Goal: Information Seeking & Learning: Learn about a topic

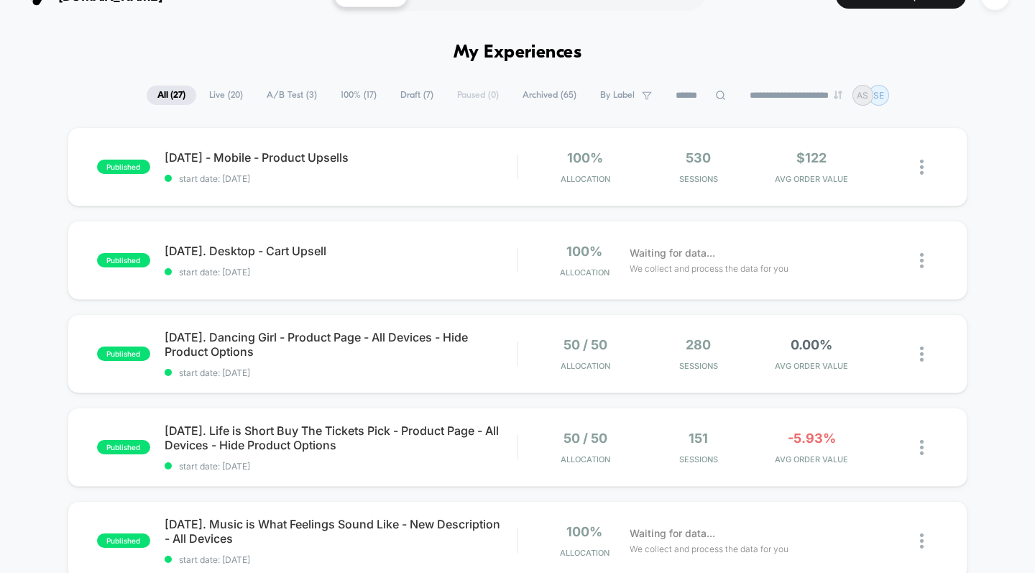
scroll to position [29, 0]
click at [451, 337] on span "[DATE]. Dancing Girl - Product Page - All Devices - Hide Product Options" at bounding box center [341, 344] width 353 height 29
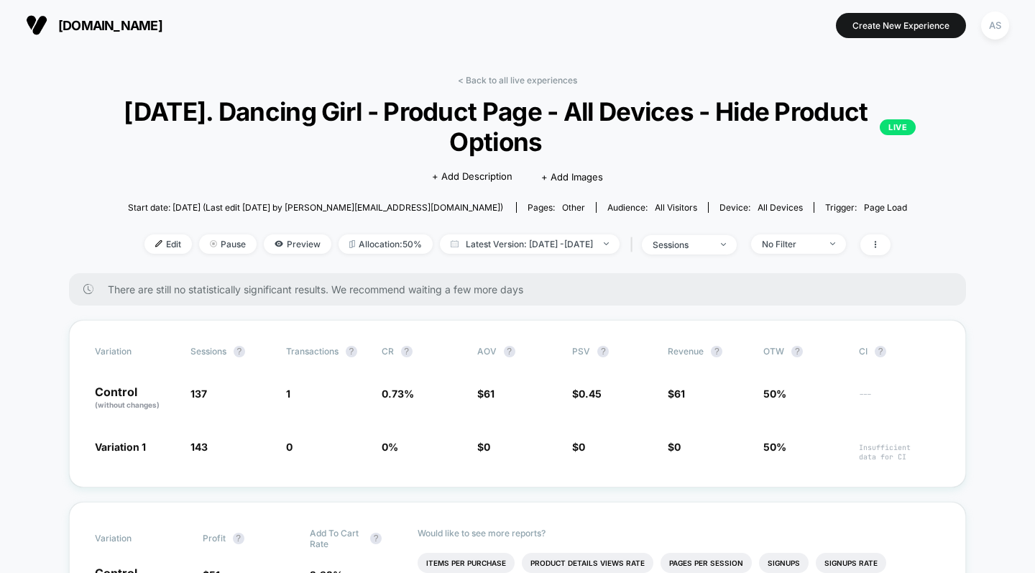
click at [539, 77] on link "< Back to all live experiences" at bounding box center [517, 80] width 119 height 11
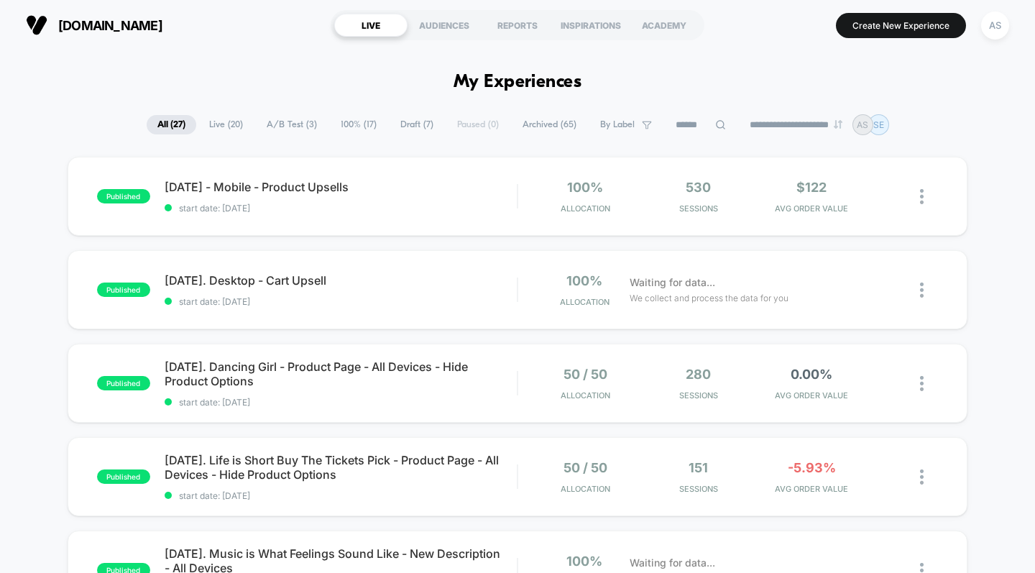
click at [365, 465] on span "[DATE]. Life is Short Buy The Tickets Pick - Product Page - All Devices - Hide …" at bounding box center [341, 467] width 353 height 29
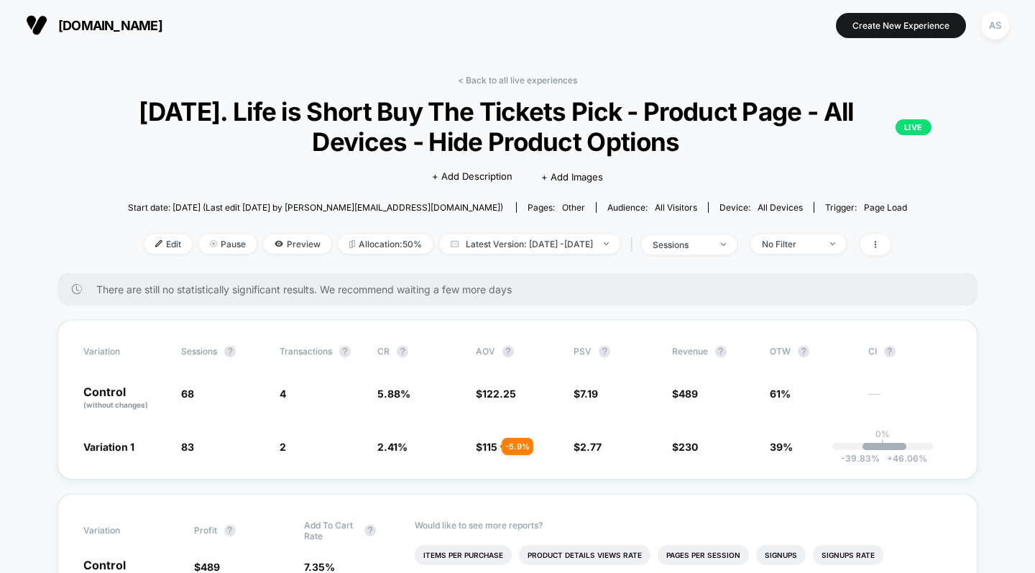
click at [557, 78] on link "< Back to all live experiences" at bounding box center [517, 80] width 119 height 11
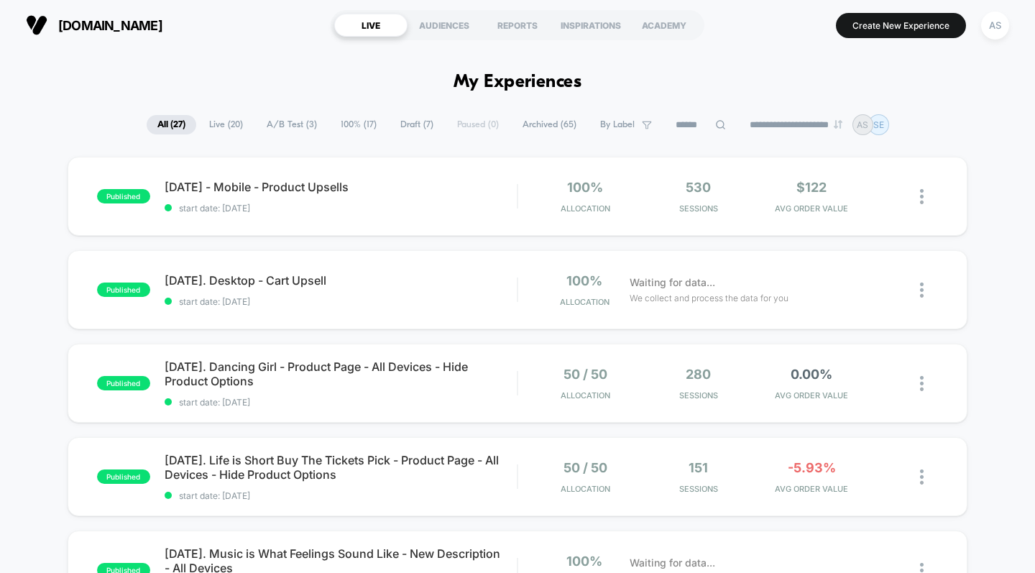
click at [315, 180] on span "[DATE] - Mobile - Product Upsells" at bounding box center [341, 187] width 353 height 14
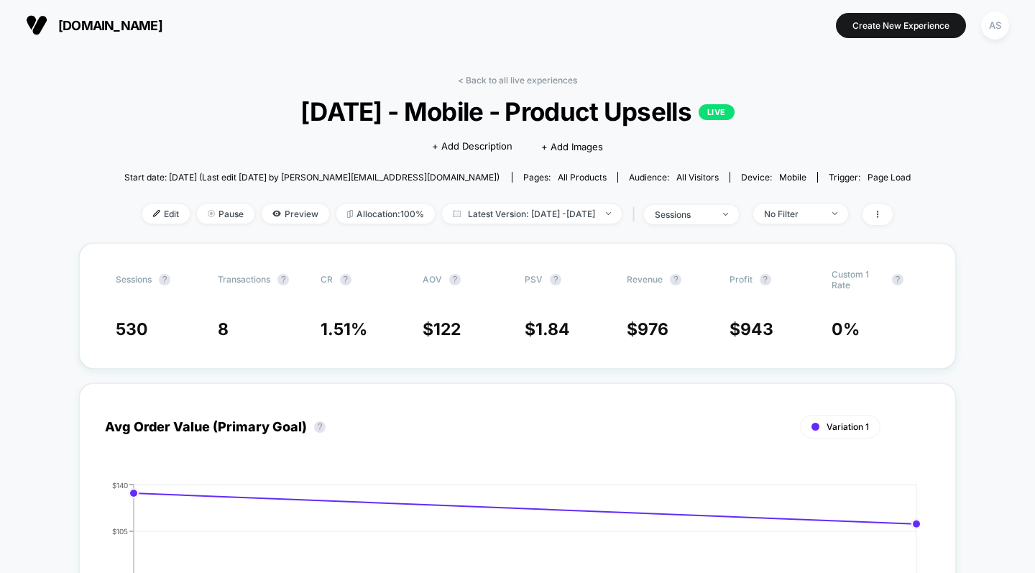
click at [500, 215] on span "Latest Version: [DATE] - [DATE]" at bounding box center [532, 213] width 180 height 19
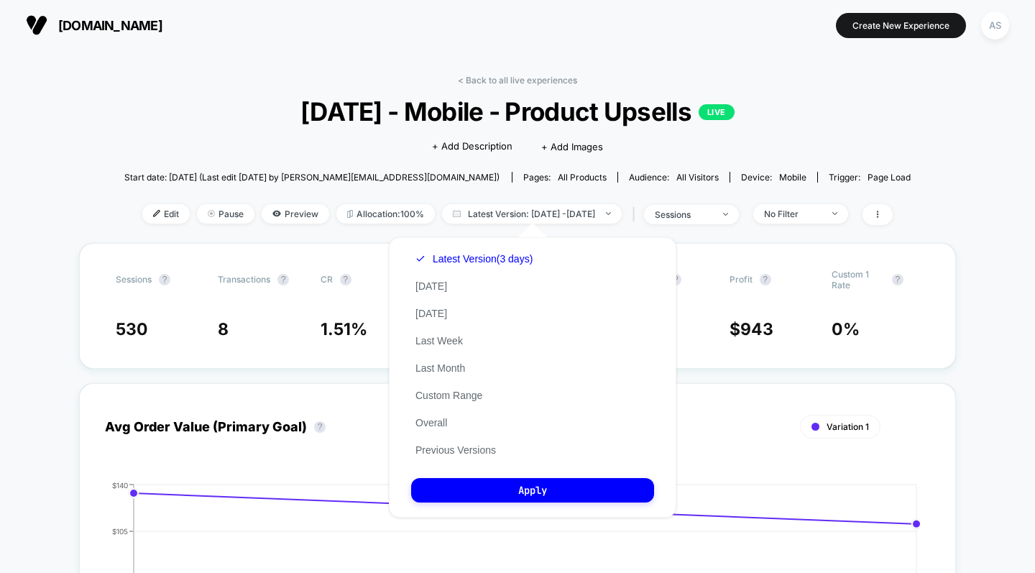
click at [472, 452] on button "Previous Versions" at bounding box center [455, 450] width 89 height 13
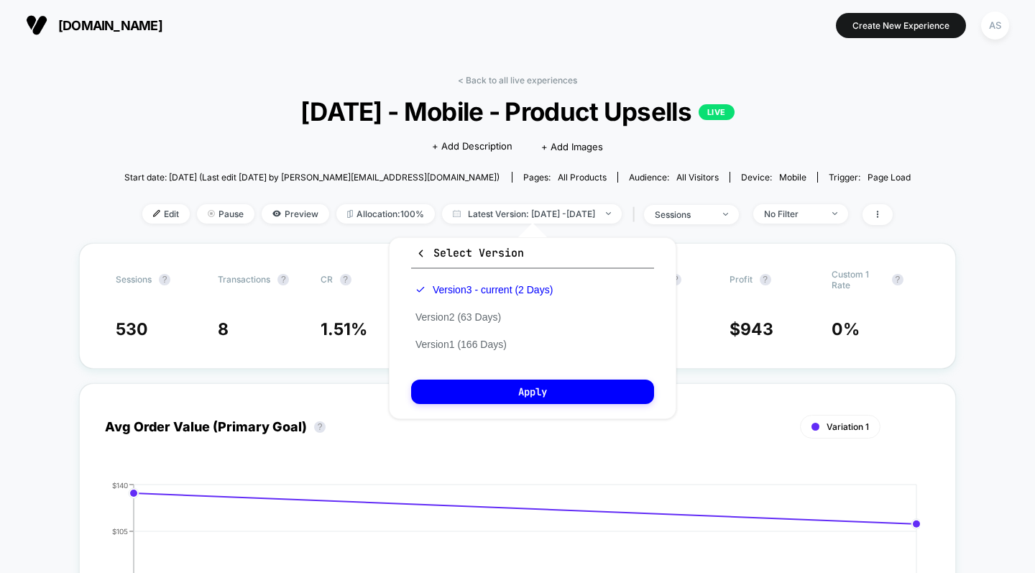
click at [477, 321] on button "Version 2 (63 Days)" at bounding box center [458, 317] width 94 height 13
click at [500, 393] on button "Apply" at bounding box center [532, 392] width 243 height 24
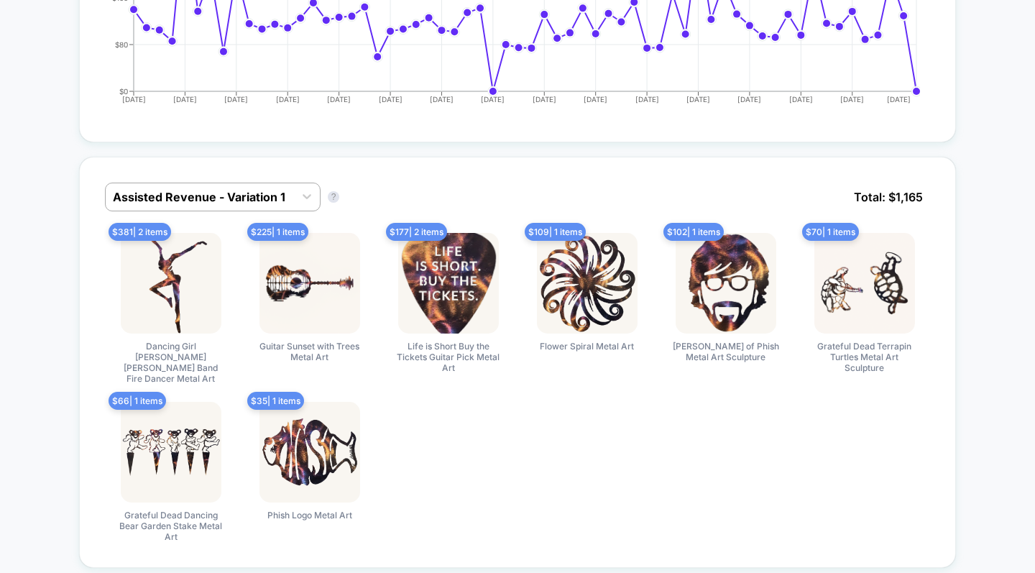
scroll to position [600, 0]
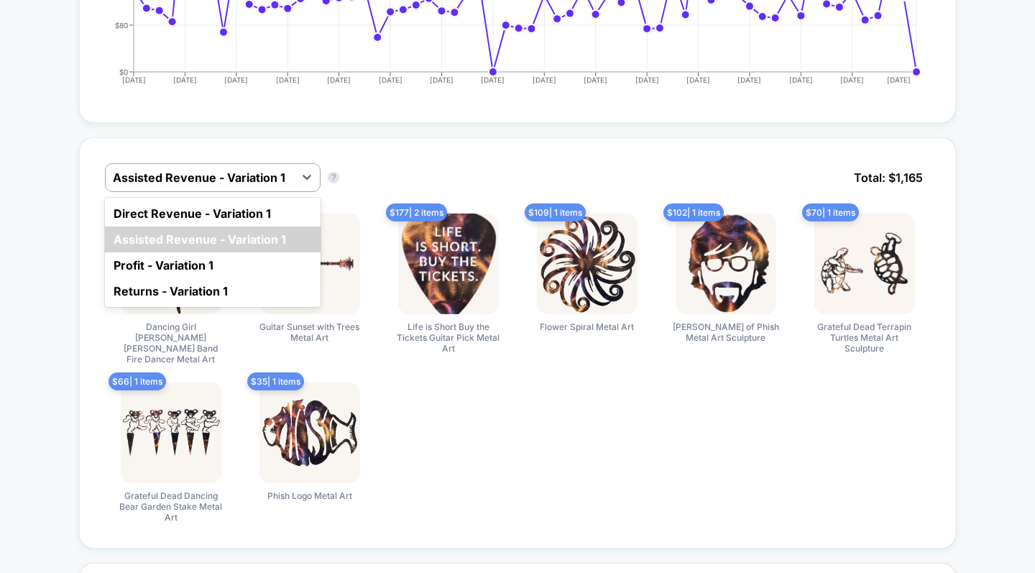
click at [423, 158] on div "option Direct Revenue - Variation 1 focused, 1 of 4. 4 results available. Use U…" at bounding box center [517, 342] width 877 height 411
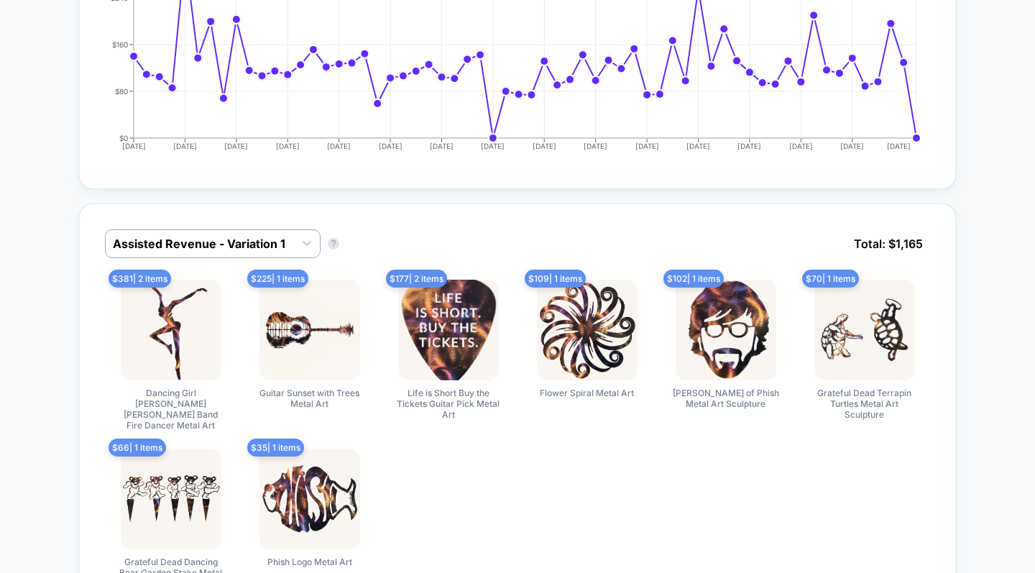
scroll to position [0, 0]
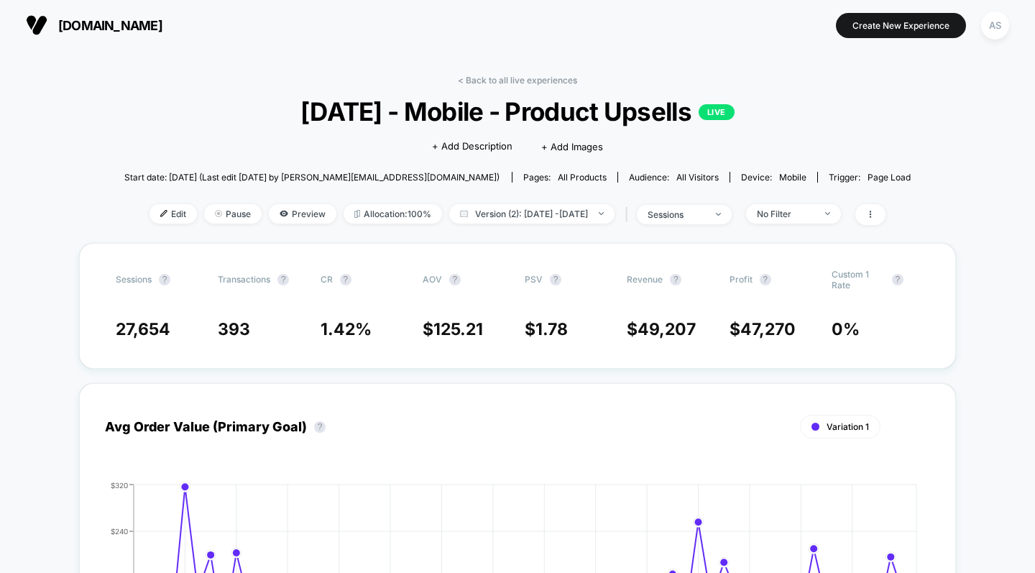
click at [524, 214] on span "Version (2): [DATE] - [DATE]" at bounding box center [531, 213] width 165 height 19
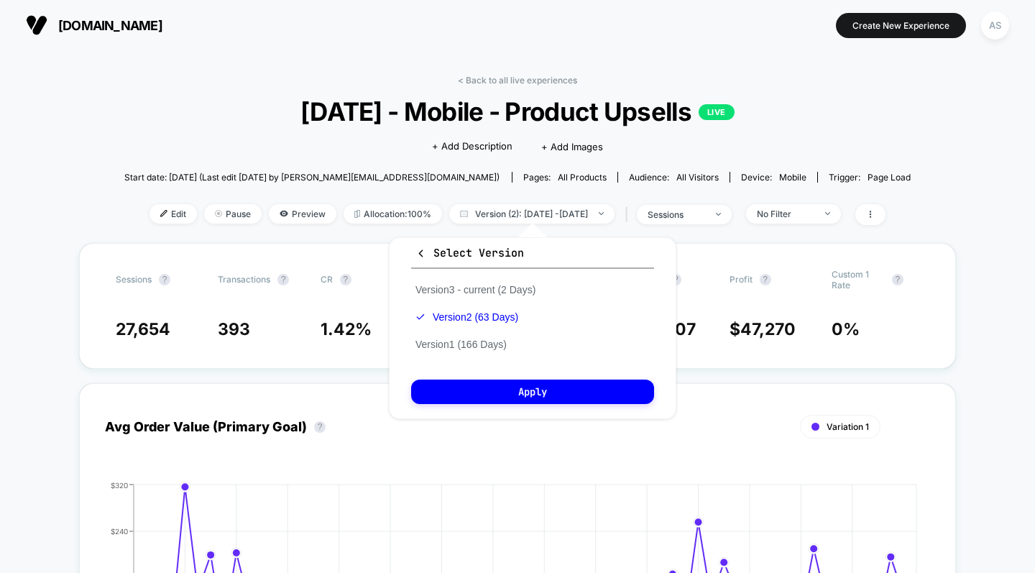
click at [488, 289] on button "Version 3 - current (2 Days)" at bounding box center [475, 289] width 129 height 13
click at [491, 390] on button "Apply" at bounding box center [532, 392] width 243 height 24
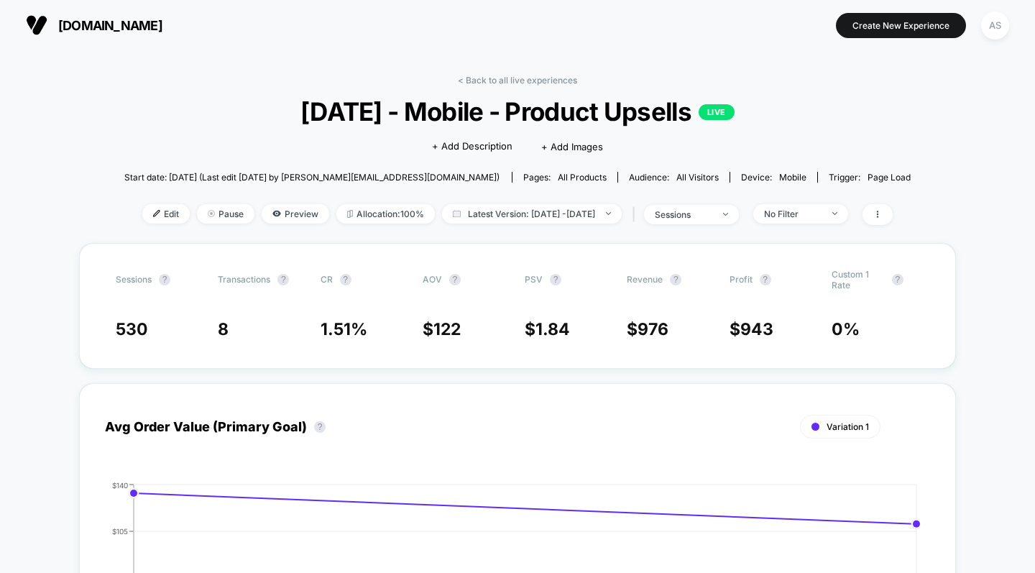
click at [535, 76] on link "< Back to all live experiences" at bounding box center [517, 80] width 119 height 11
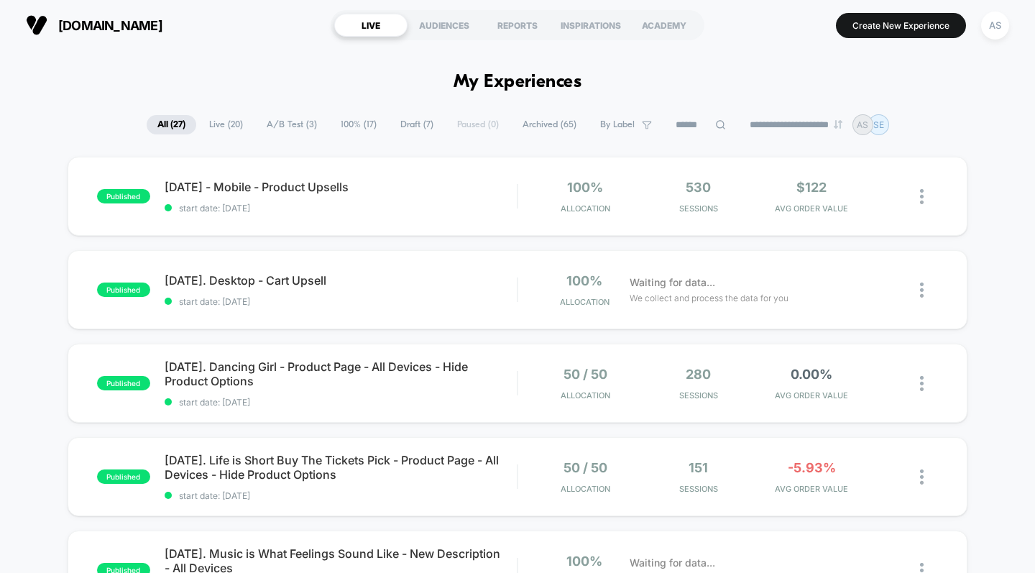
click at [521, 25] on div "REPORTS" at bounding box center [517, 25] width 73 height 23
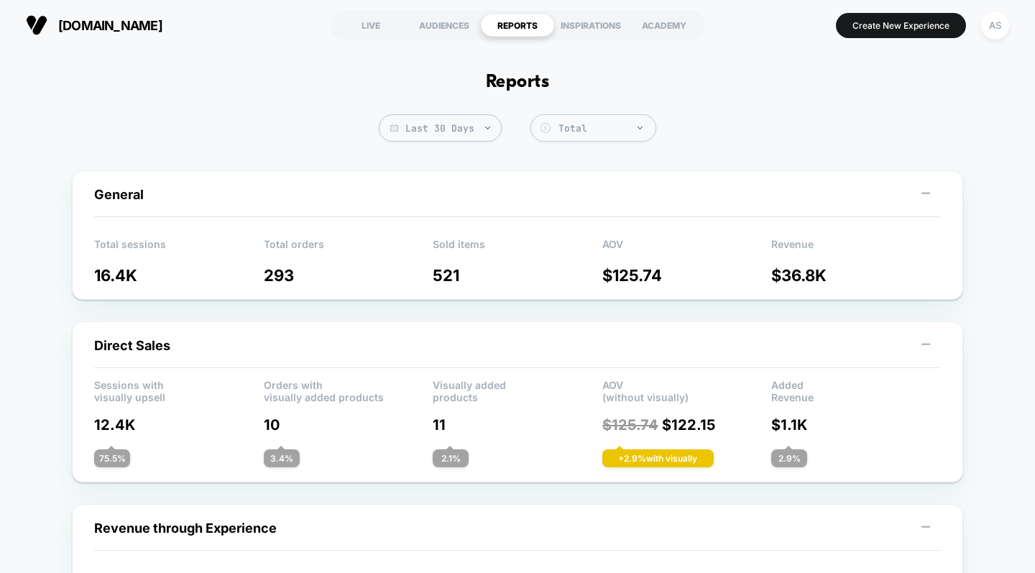
click at [487, 128] on img at bounding box center [487, 128] width 5 height 3
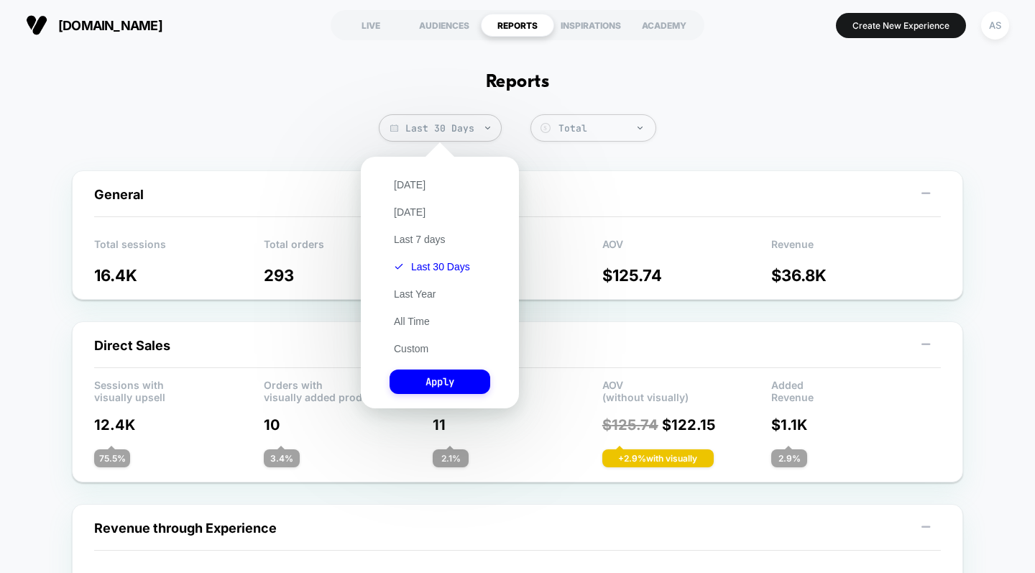
click at [430, 241] on button "Last 7 days" at bounding box center [420, 239] width 60 height 13
click at [465, 385] on button "Apply" at bounding box center [440, 382] width 101 height 24
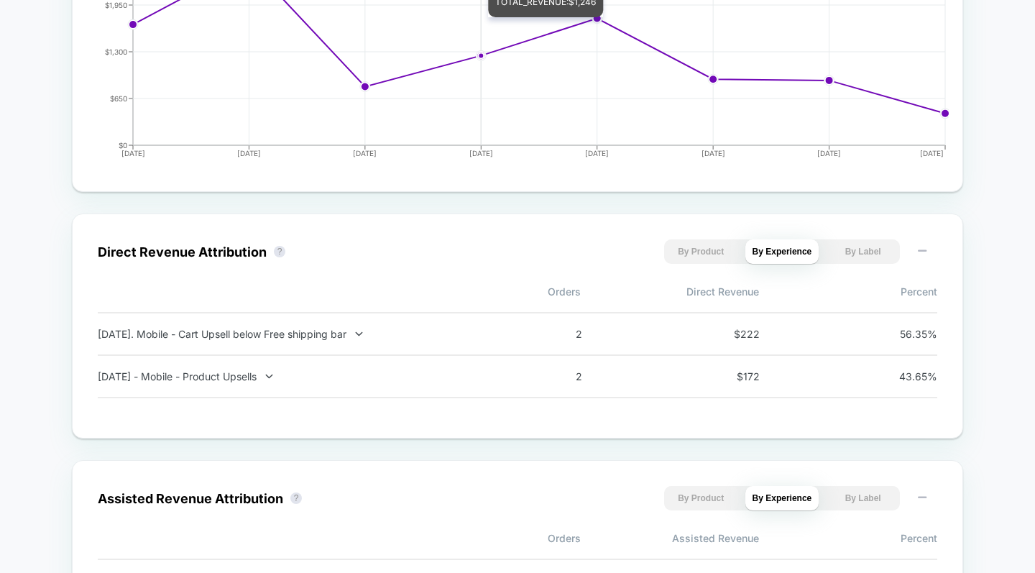
scroll to position [816, 0]
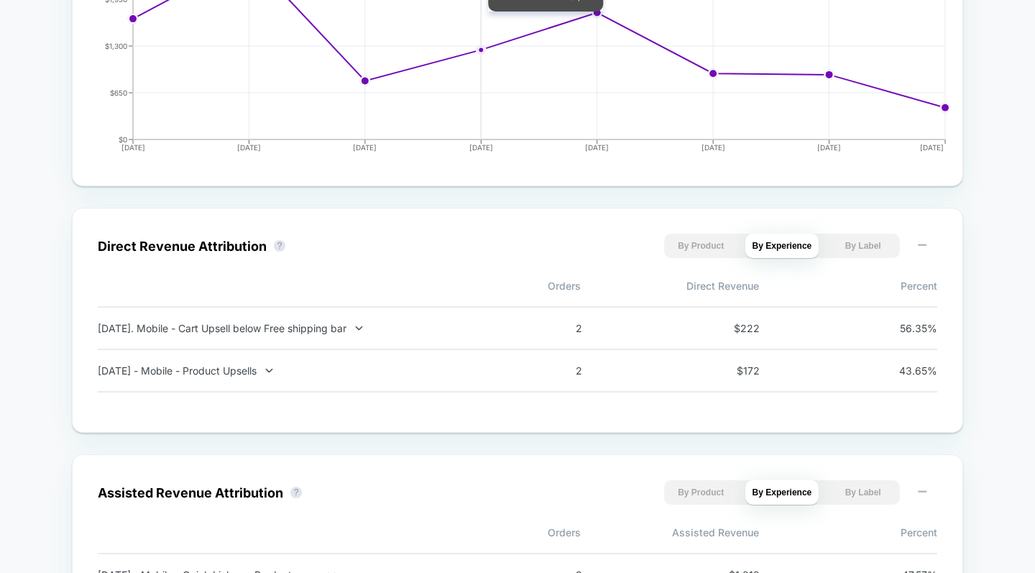
click at [275, 370] on icon at bounding box center [269, 370] width 11 height 11
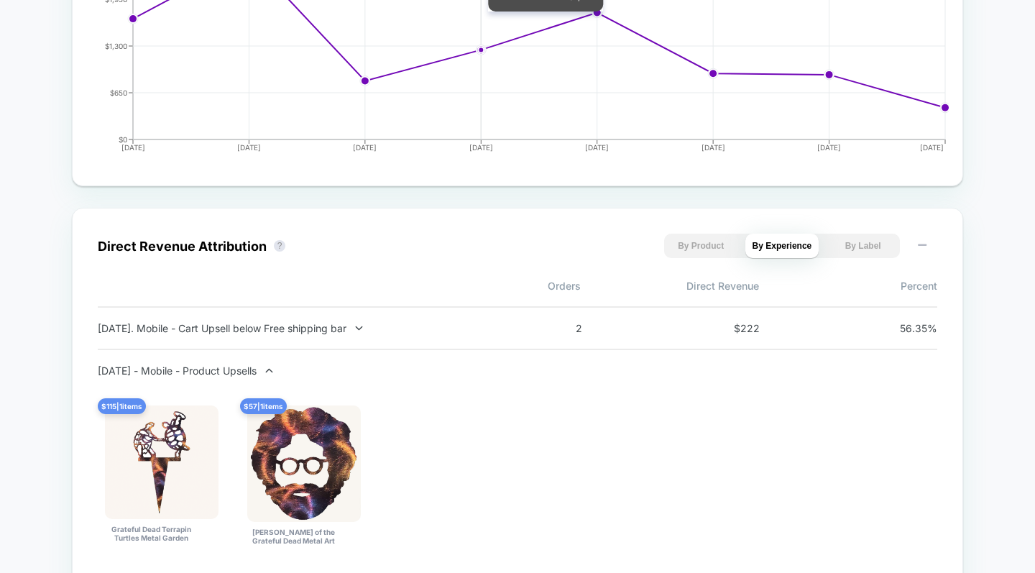
click at [275, 376] on icon at bounding box center [269, 370] width 11 height 11
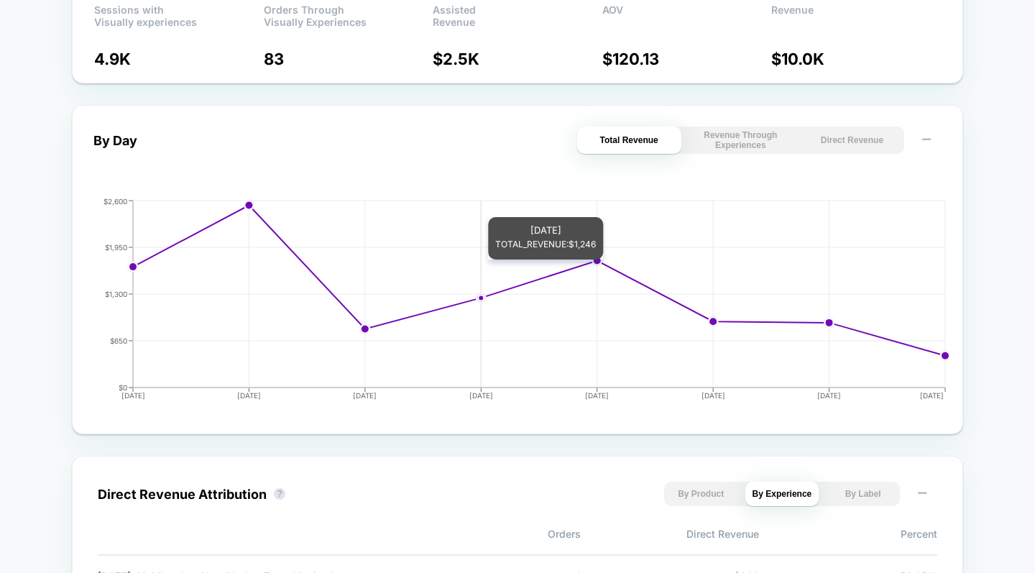
scroll to position [0, 0]
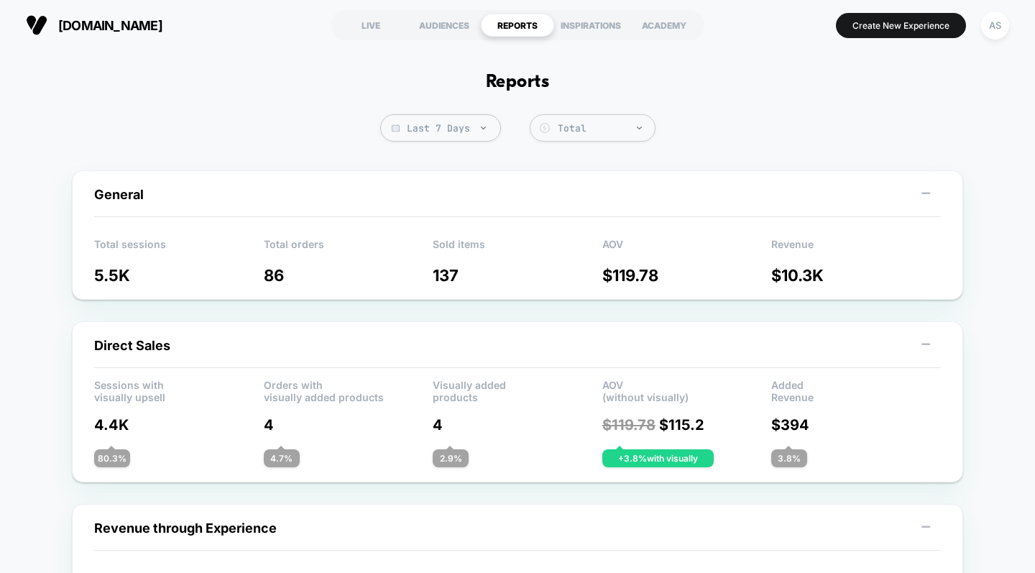
click at [383, 21] on div "LIVE" at bounding box center [370, 25] width 73 height 23
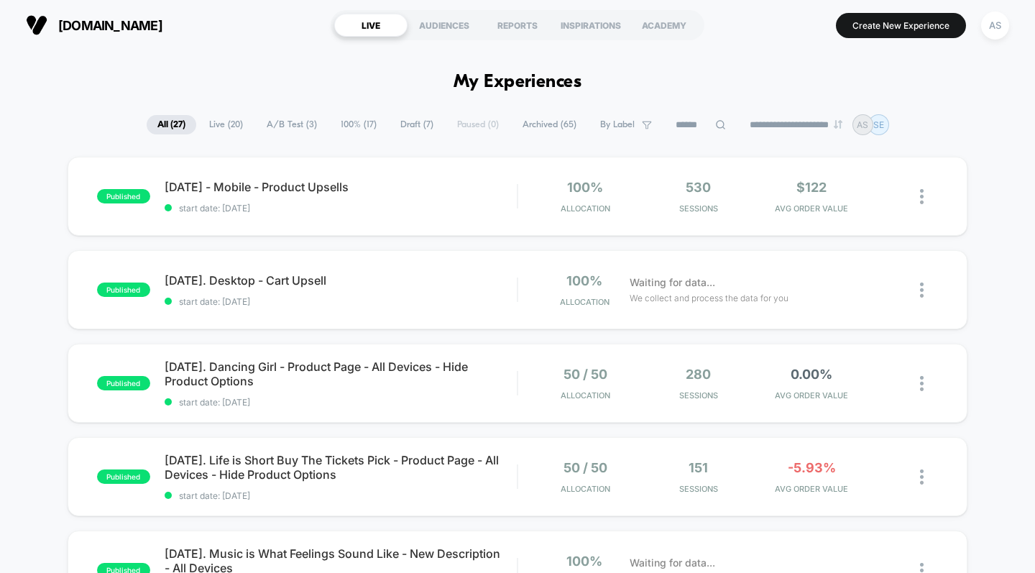
click at [316, 184] on span "[DATE] - Mobile - Product Upsells" at bounding box center [341, 187] width 353 height 14
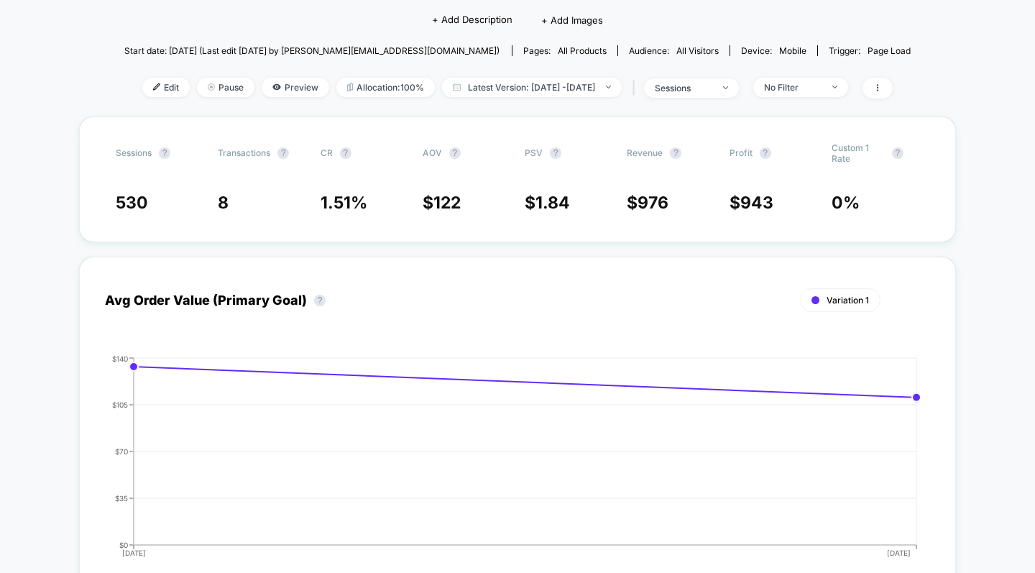
scroll to position [128, 0]
click at [377, 88] on span "Allocation: 100%" at bounding box center [386, 85] width 99 height 19
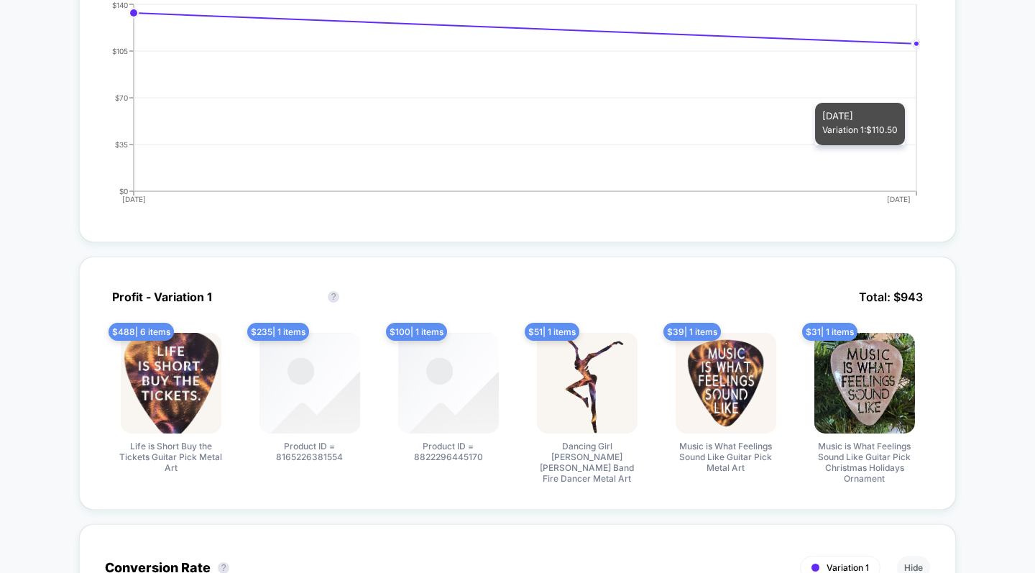
scroll to position [526, 0]
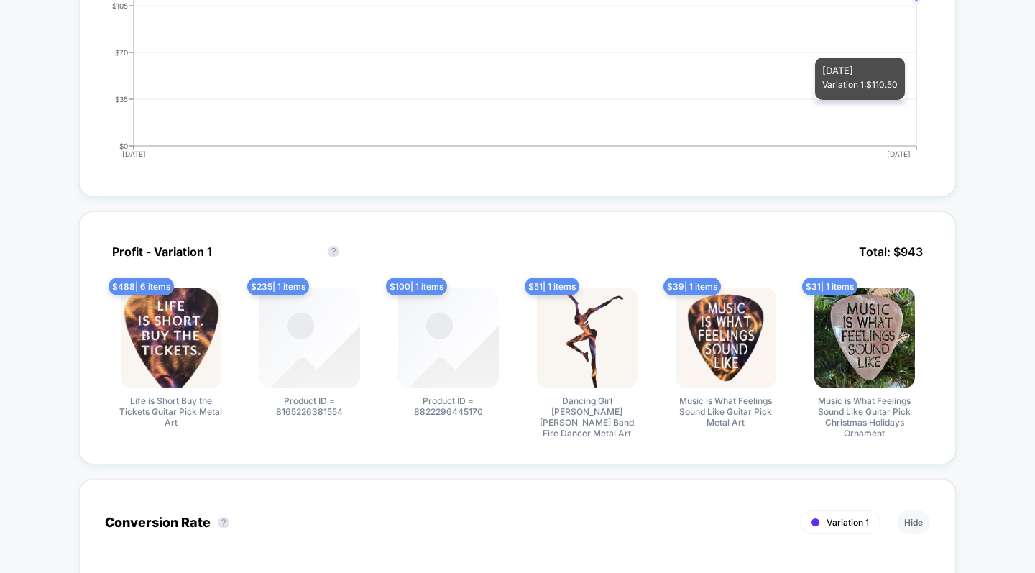
click at [331, 244] on div "Profit - Variation 1 Profit - Variation 1 ?" at bounding box center [231, 251] width 252 height 29
click at [334, 249] on button "?" at bounding box center [334, 252] width 12 height 12
click at [334, 250] on button "?" at bounding box center [334, 252] width 12 height 12
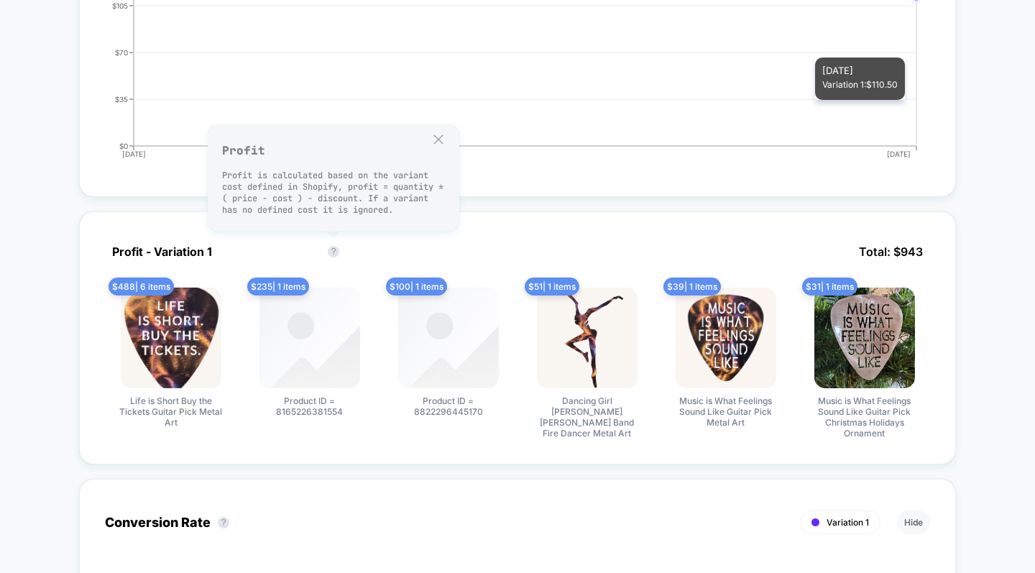
click at [533, 219] on div "Profit - Variation 1 Profit - Variation 1 ? Total: $ 943 $ 488 | 6 items Life i…" at bounding box center [517, 337] width 877 height 253
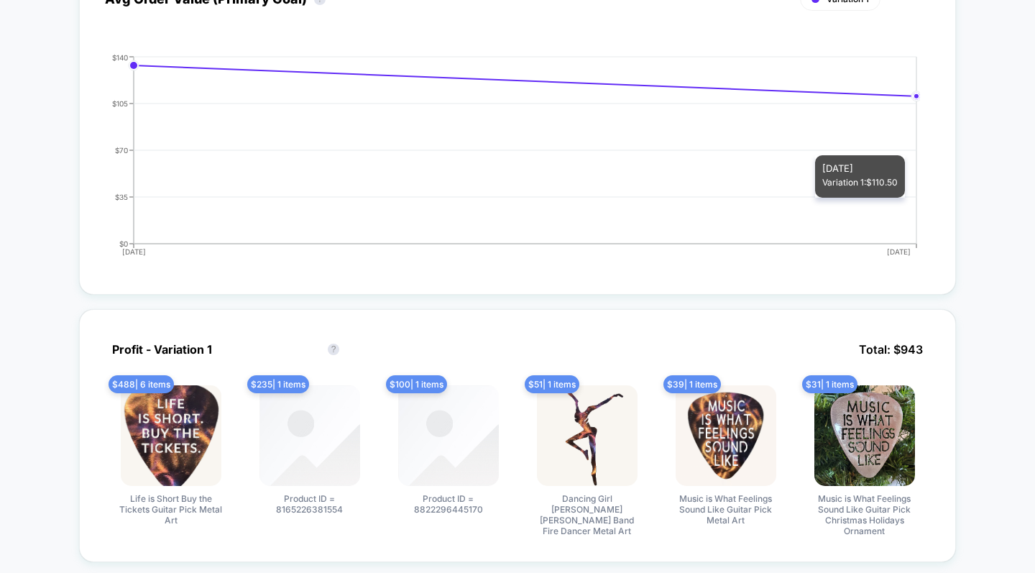
scroll to position [0, 0]
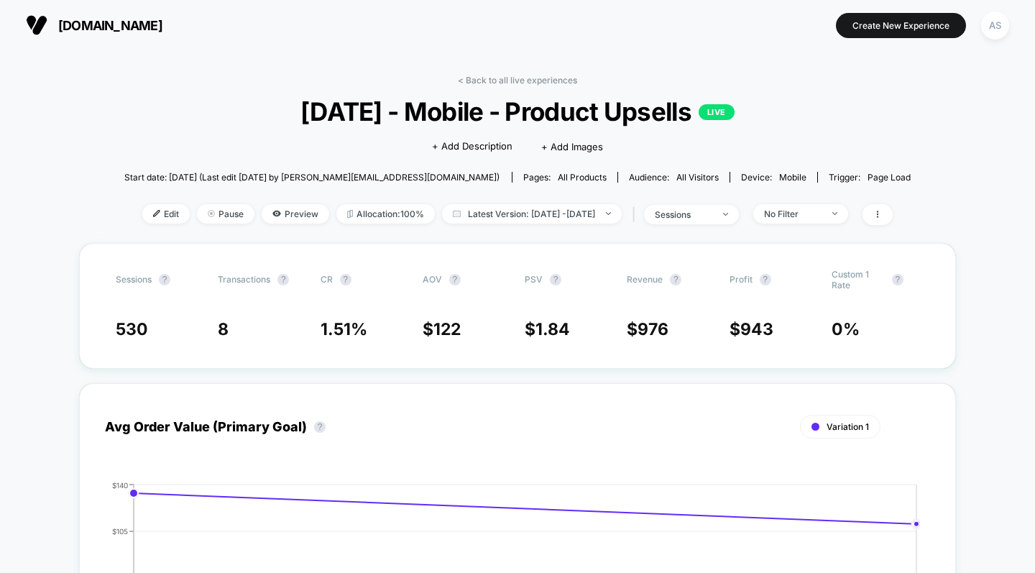
click at [153, 213] on img at bounding box center [156, 213] width 7 height 7
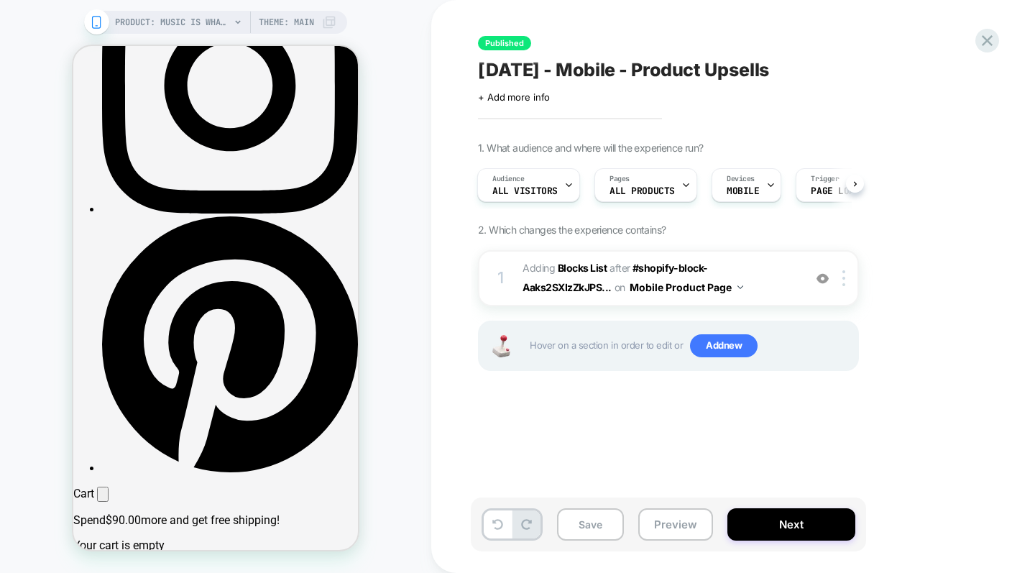
scroll to position [1033, 0]
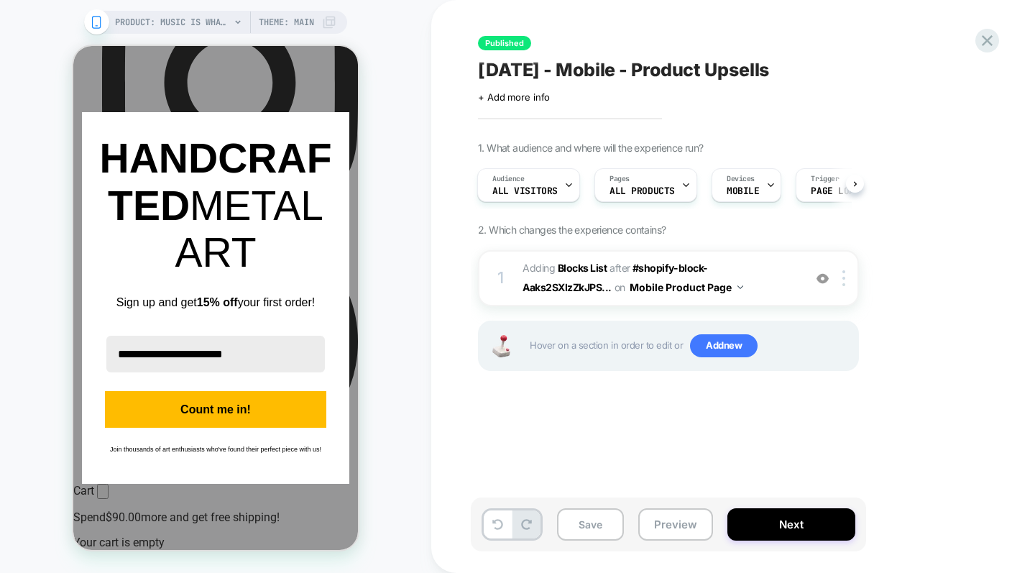
click at [777, 528] on button "Next" at bounding box center [792, 524] width 128 height 32
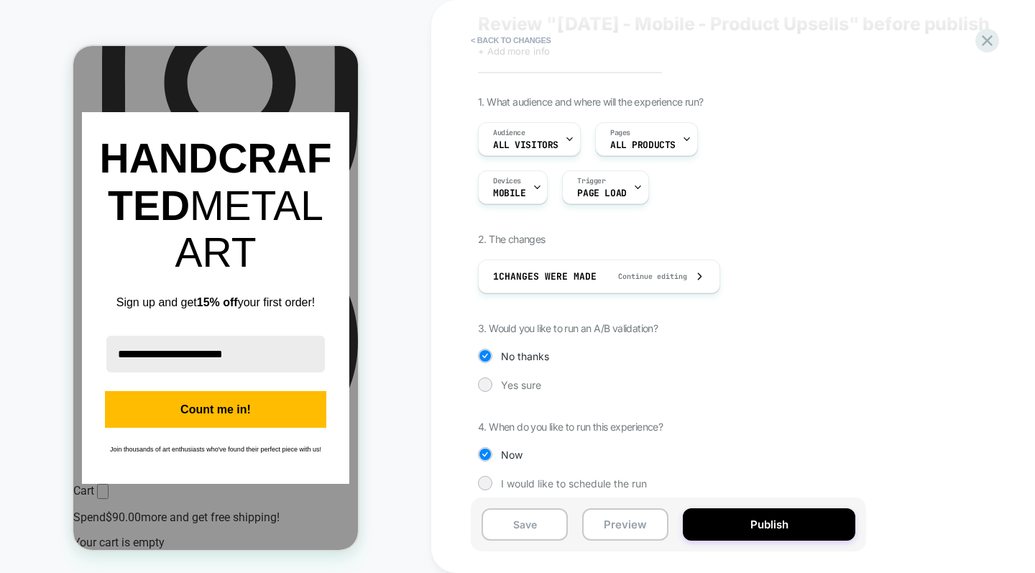
scroll to position [0, 0]
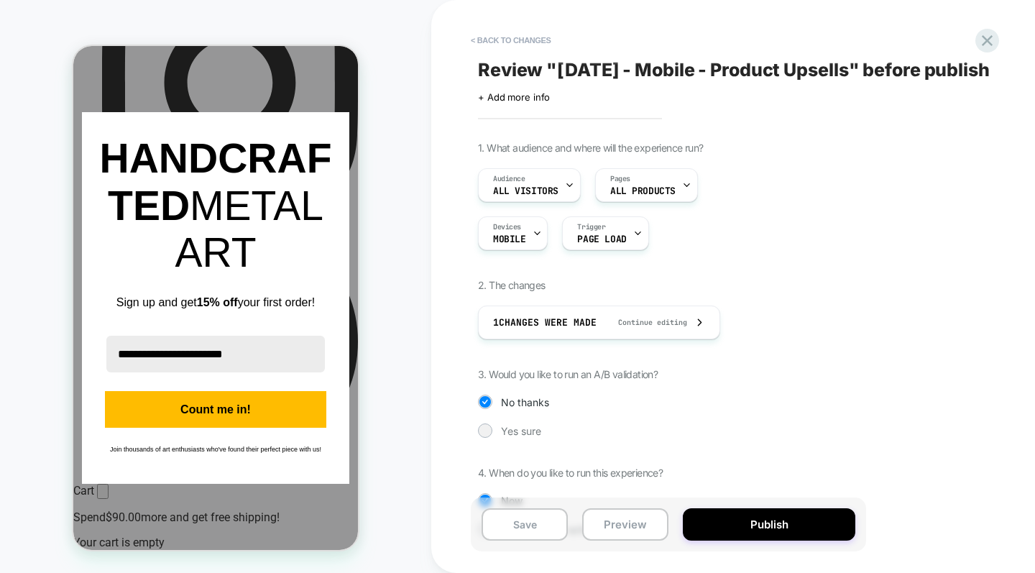
click at [992, 42] on icon at bounding box center [987, 40] width 19 height 19
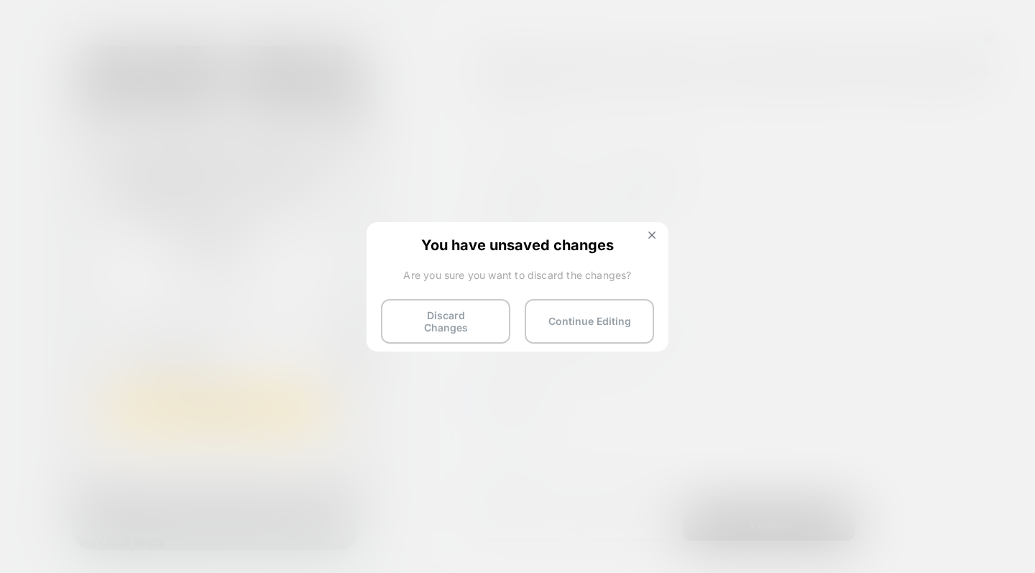
click at [470, 321] on button "Discard Changes" at bounding box center [445, 321] width 129 height 45
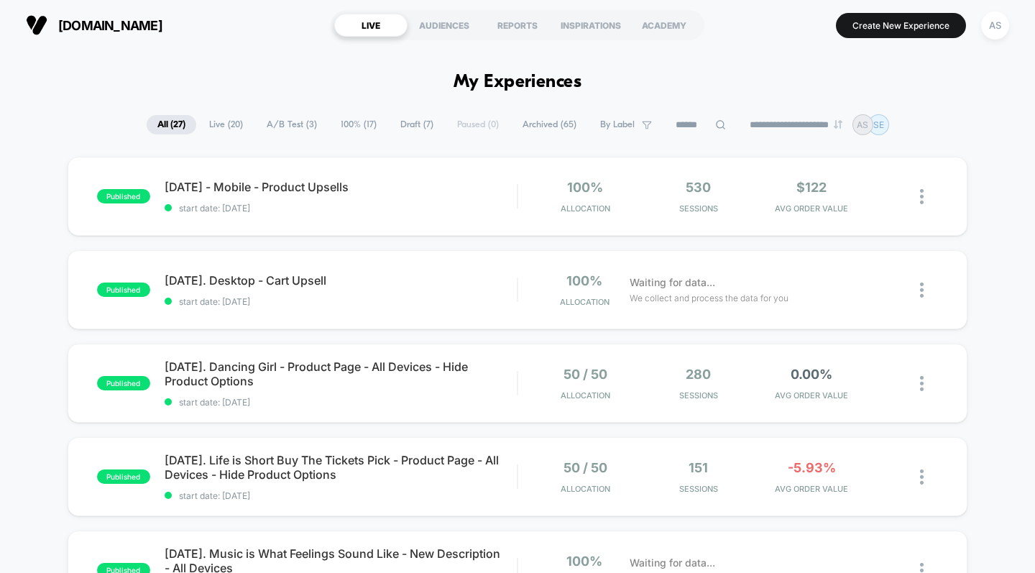
click at [310, 185] on span "[DATE] - Mobile - Product Upsells" at bounding box center [341, 187] width 353 height 14
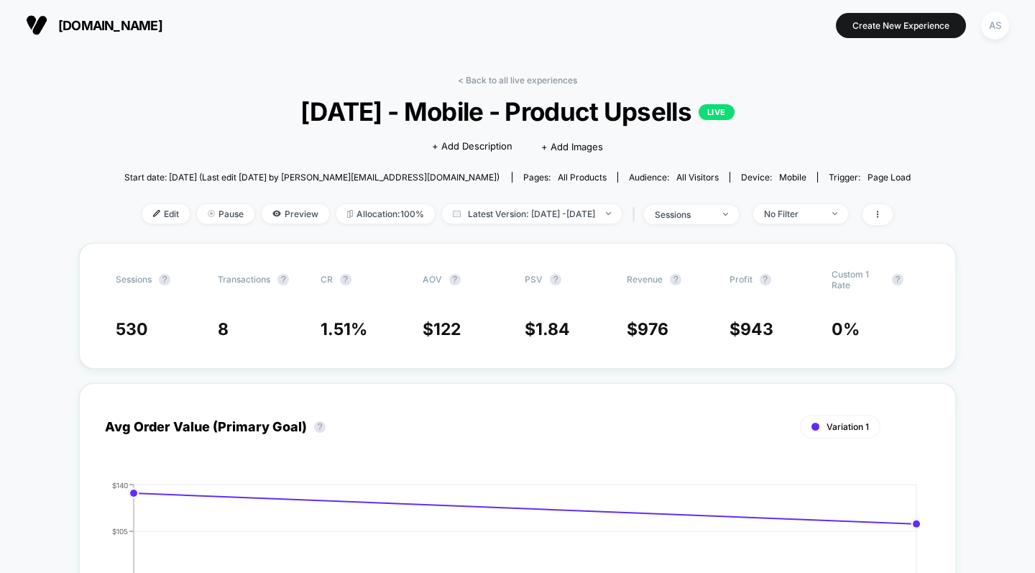
click at [522, 218] on span "Latest Version: [DATE] - [DATE]" at bounding box center [532, 213] width 180 height 19
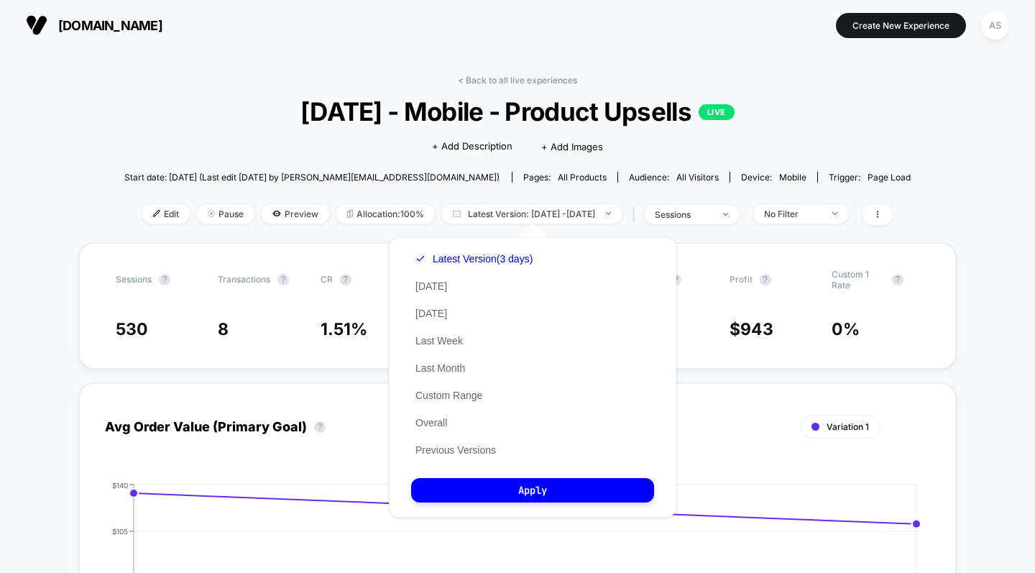
click at [472, 452] on button "Previous Versions" at bounding box center [455, 450] width 89 height 13
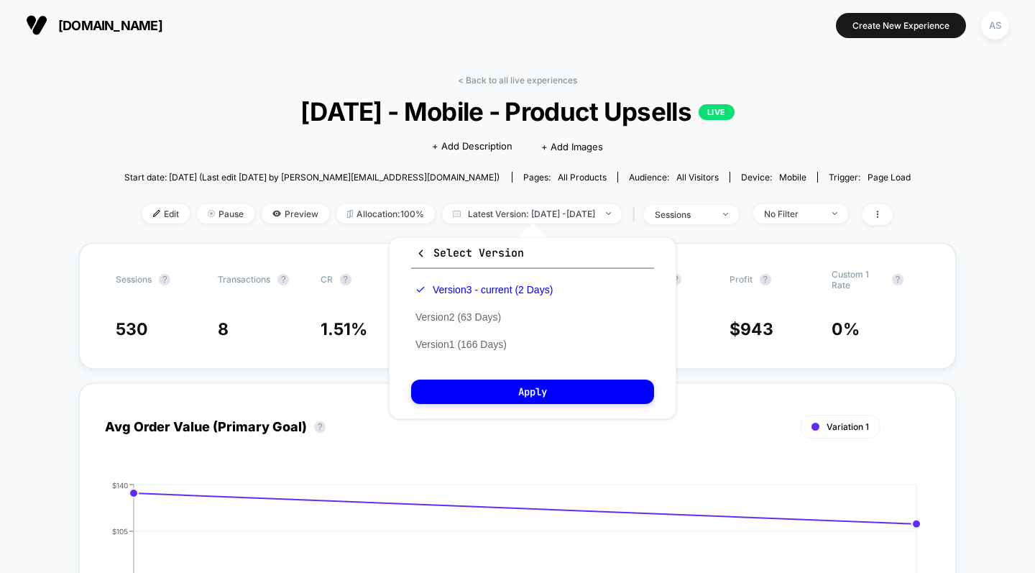
click at [478, 318] on button "Version 2 (63 Days)" at bounding box center [458, 317] width 94 height 13
click at [540, 389] on button "Apply" at bounding box center [532, 392] width 243 height 24
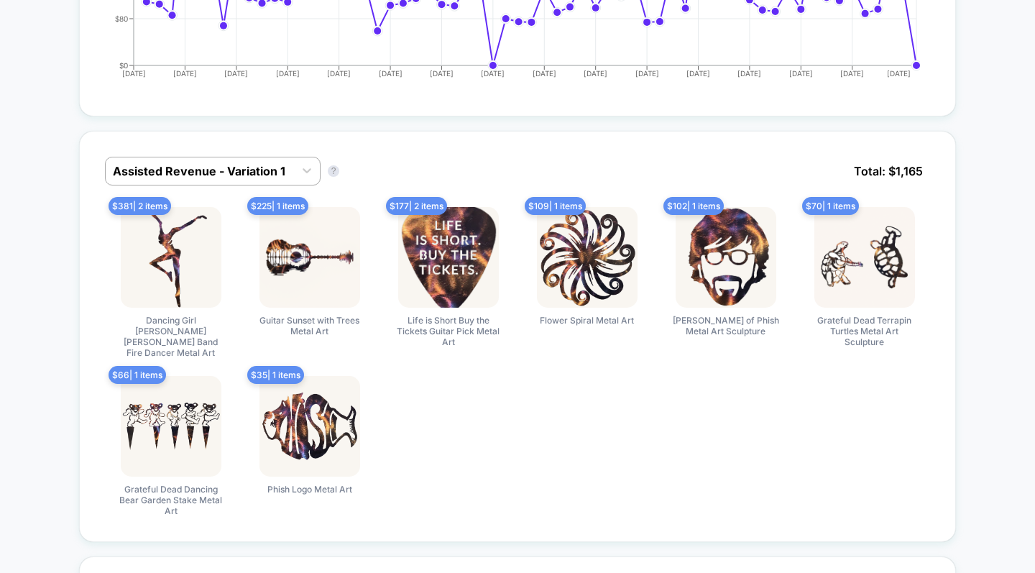
scroll to position [617, 0]
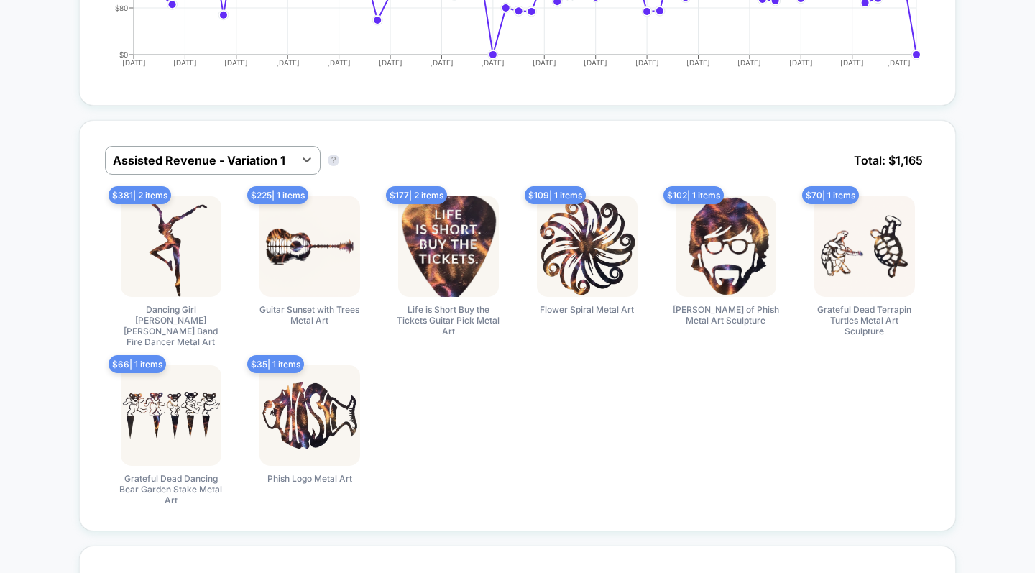
click at [460, 139] on div "Select is focused ,type to refine list, press Down to open the menu, Assisted R…" at bounding box center [517, 325] width 877 height 411
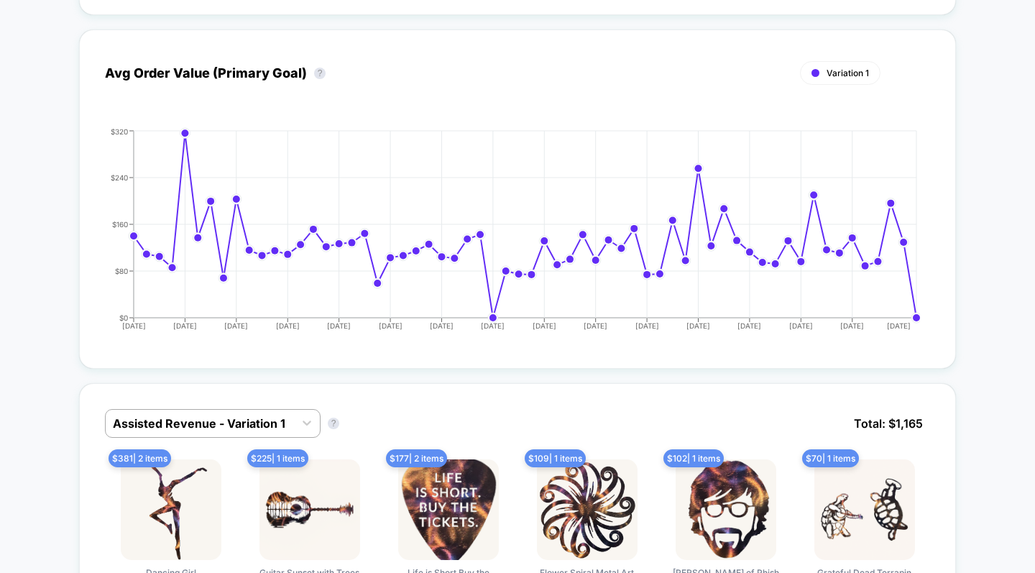
scroll to position [0, 0]
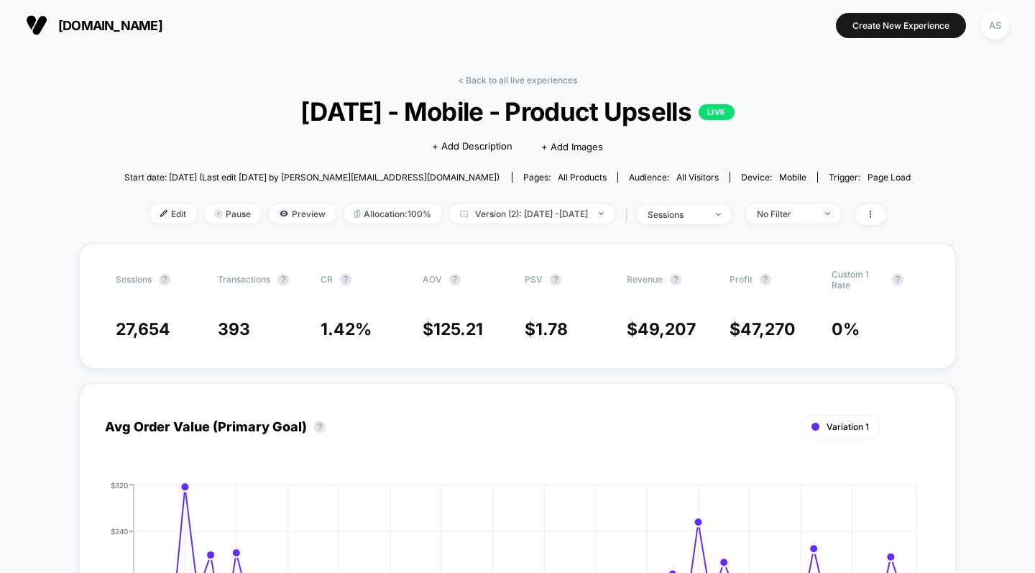
click at [514, 78] on link "< Back to all live experiences" at bounding box center [517, 80] width 119 height 11
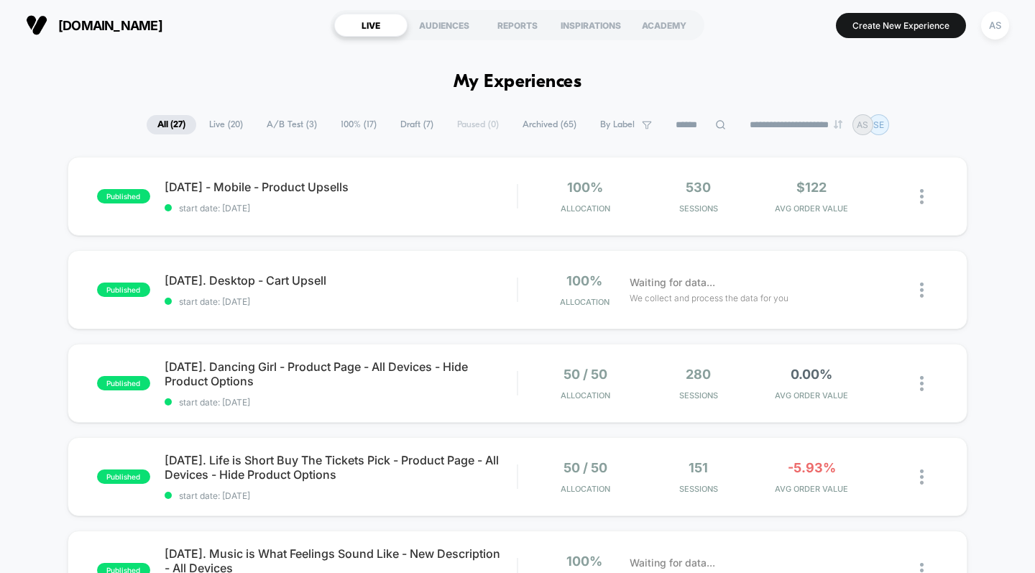
click at [306, 277] on span "[DATE]. Desktop - Cart Upsell" at bounding box center [341, 280] width 353 height 14
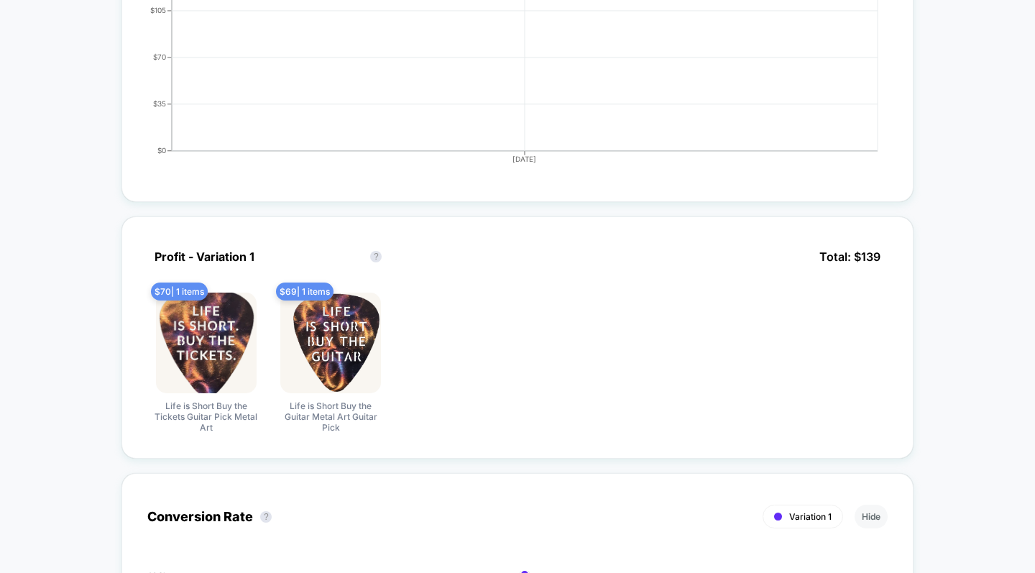
scroll to position [517, 0]
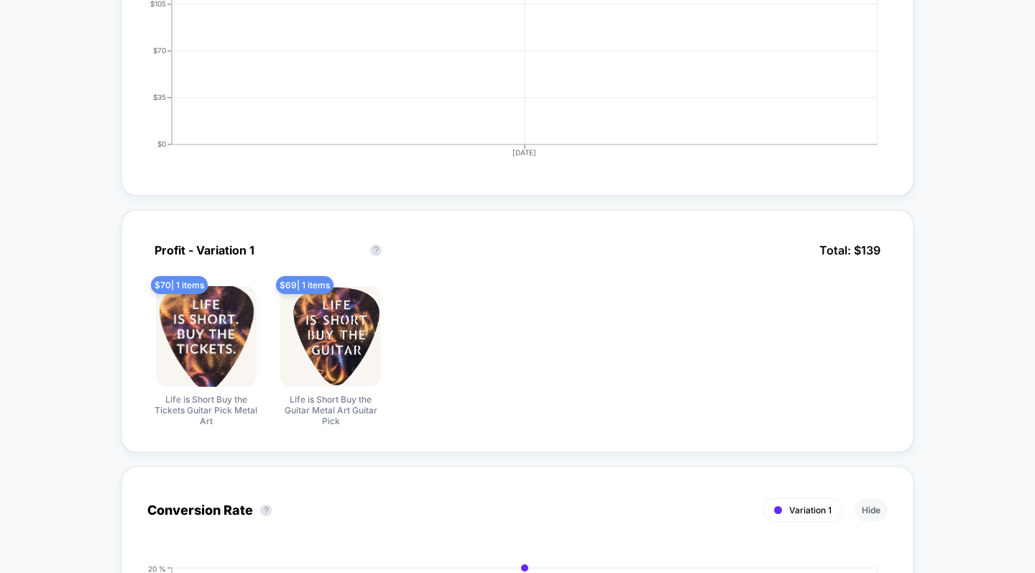
click at [470, 267] on div "Profit - Variation 1 Profit - Variation 1 ? Total: $ 139" at bounding box center [517, 261] width 741 height 50
click at [472, 258] on div "Profit - Variation 1 Profit - Variation 1 ? Total: $ 139" at bounding box center [517, 261] width 741 height 50
click at [329, 245] on div "Profit - Variation 1 Profit - Variation 1 ?" at bounding box center [273, 250] width 252 height 29
click at [319, 242] on div "Profit - Variation 1 Profit - Variation 1 ?" at bounding box center [273, 250] width 252 height 29
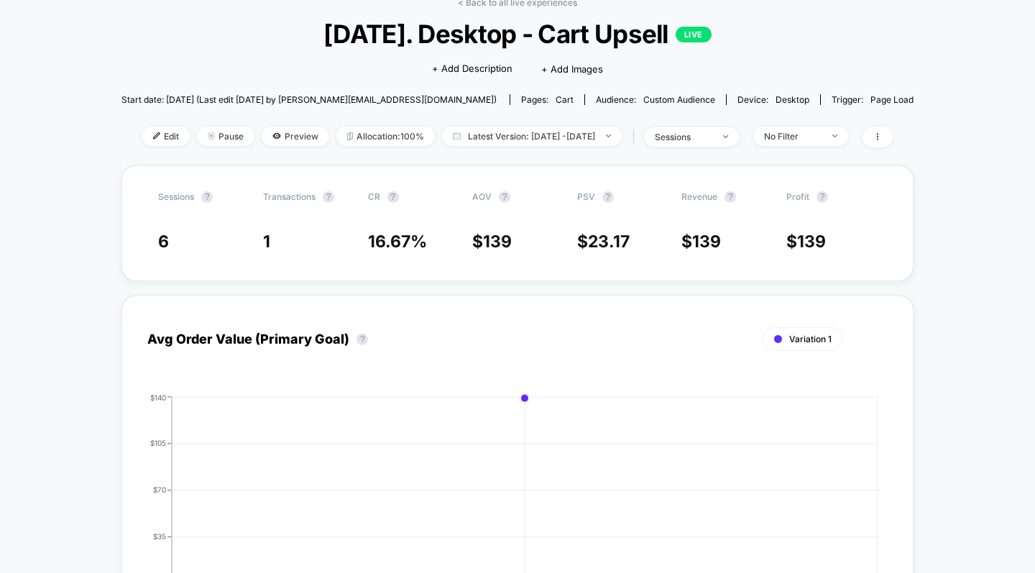
scroll to position [0, 0]
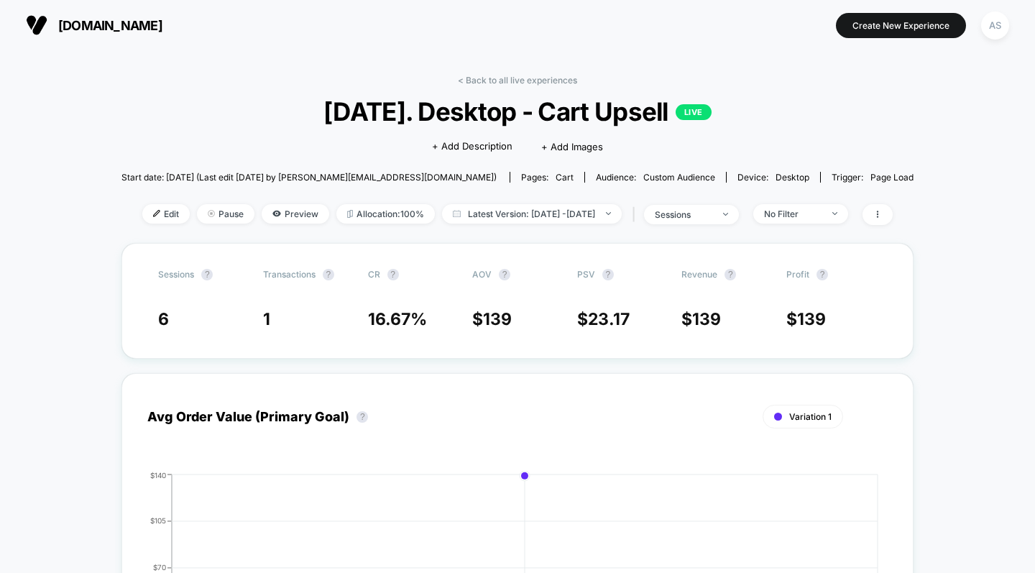
click at [516, 78] on link "< Back to all live experiences" at bounding box center [517, 80] width 119 height 11
